Goal: Check status: Check status

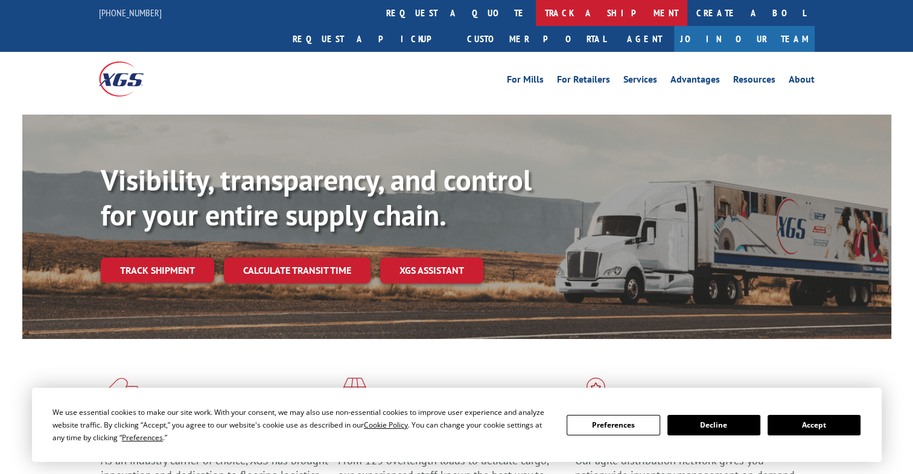
click at [536, 17] on link "track a shipment" at bounding box center [611, 13] width 151 height 26
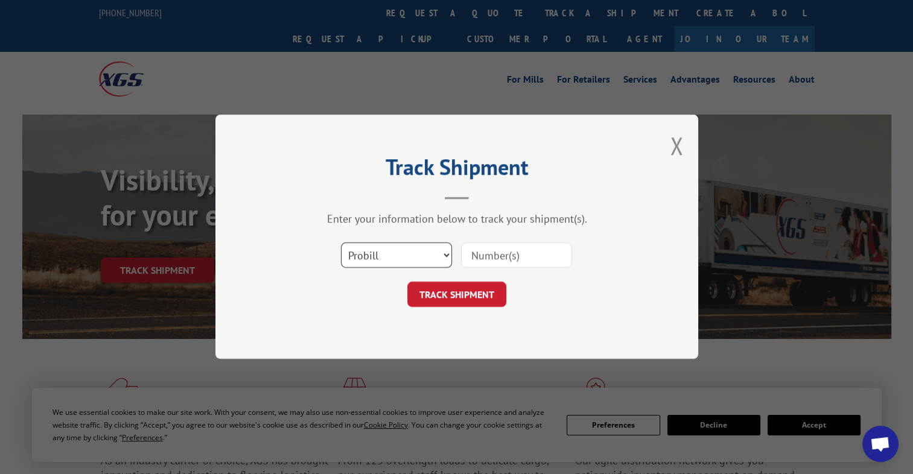
click at [418, 252] on select "Select category... Probill BOL PO" at bounding box center [396, 255] width 111 height 25
select select "bol"
click at [341, 243] on select "Select category... Probill BOL PO" at bounding box center [396, 255] width 111 height 25
click at [485, 250] on input at bounding box center [516, 255] width 111 height 25
paste input "3370336"
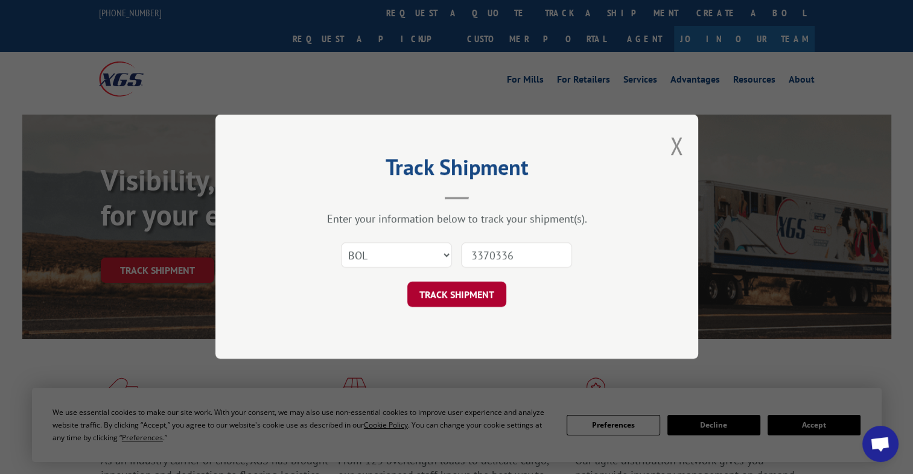
type input "3370336"
click at [494, 287] on button "TRACK SHIPMENT" at bounding box center [456, 294] width 99 height 25
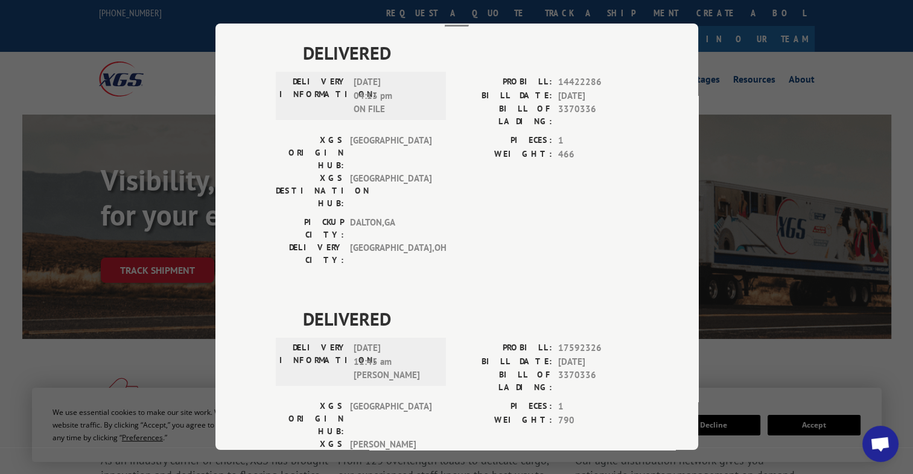
scroll to position [132, 0]
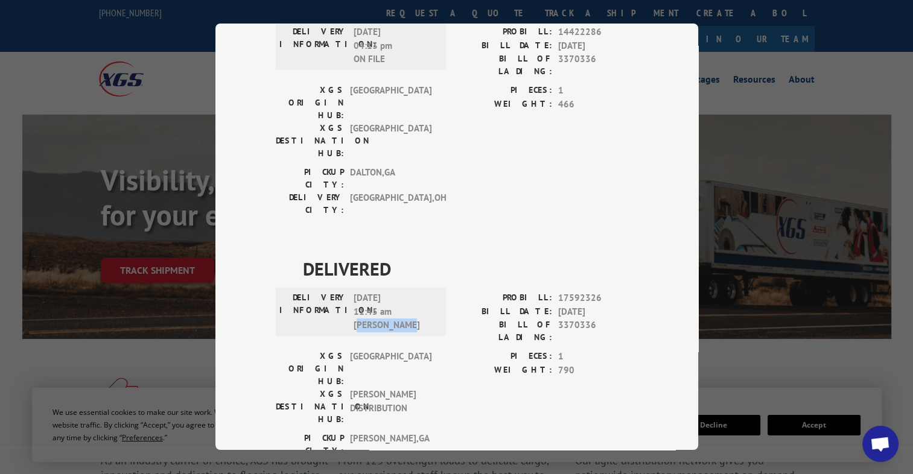
drag, startPoint x: 370, startPoint y: 270, endPoint x: 445, endPoint y: 264, distance: 75.0
click at [445, 291] on div "DELIVERY INFORMATION: [DATE] 11:45 am [PERSON_NAME]: 17592326 BILL DATE: [DATE]…" at bounding box center [457, 320] width 362 height 59
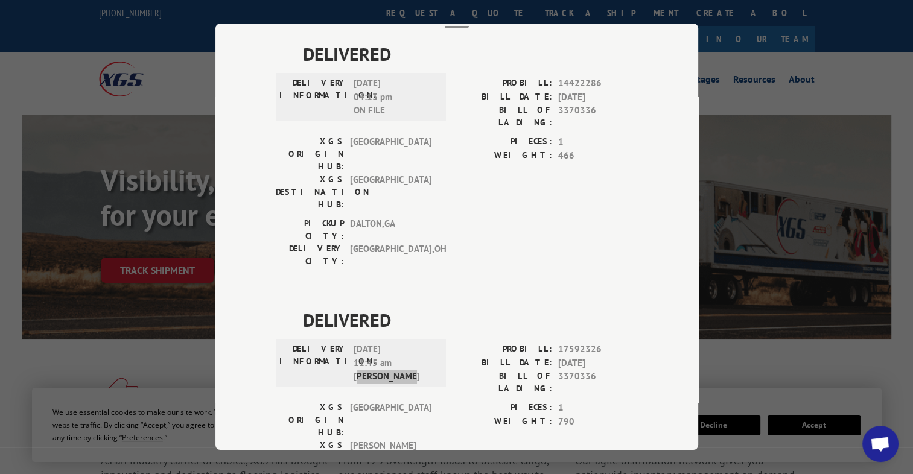
scroll to position [11, 0]
